Goal: Use online tool/utility: Utilize a website feature to perform a specific function

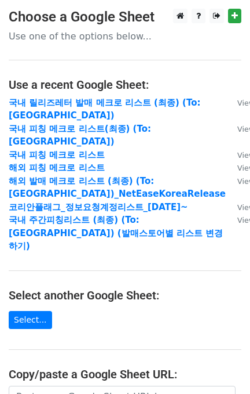
scroll to position [154, 0]
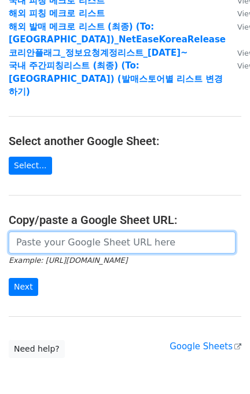
click at [42, 231] on input "url" at bounding box center [122, 242] width 227 height 22
paste input "[URL][DOMAIN_NAME]"
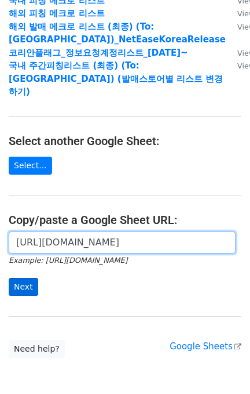
scroll to position [0, 268]
type input "[URL][DOMAIN_NAME]"
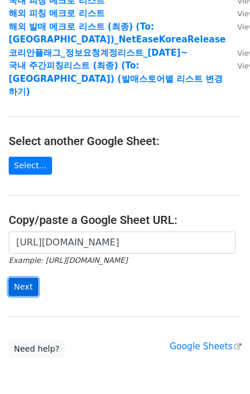
click at [26, 278] on input "Next" at bounding box center [24, 287] width 30 height 18
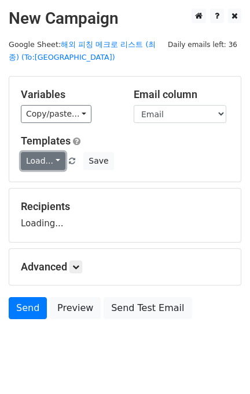
click at [49, 160] on link "Load..." at bounding box center [43, 161] width 45 height 18
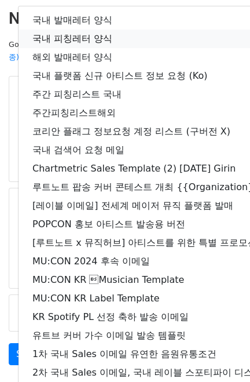
click at [81, 45] on link "국내 피칭레터 양식" at bounding box center [205, 39] width 372 height 19
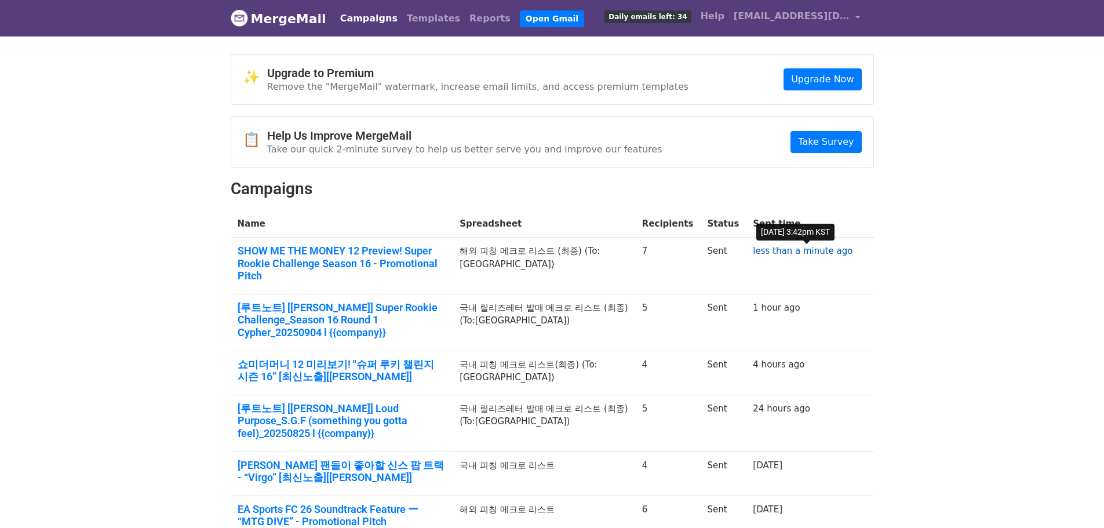
click at [780, 249] on link "less than a minute ago" at bounding box center [803, 251] width 100 height 10
